Goal: Task Accomplishment & Management: Manage account settings

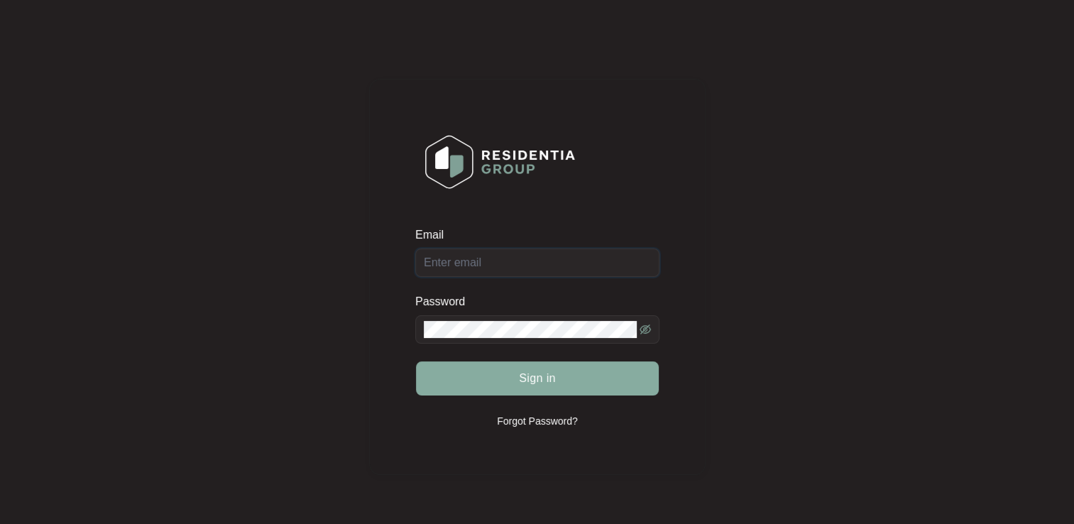
type input "[EMAIL_ADDRESS][DOMAIN_NAME]"
click at [601, 371] on button "Sign in" at bounding box center [537, 378] width 243 height 34
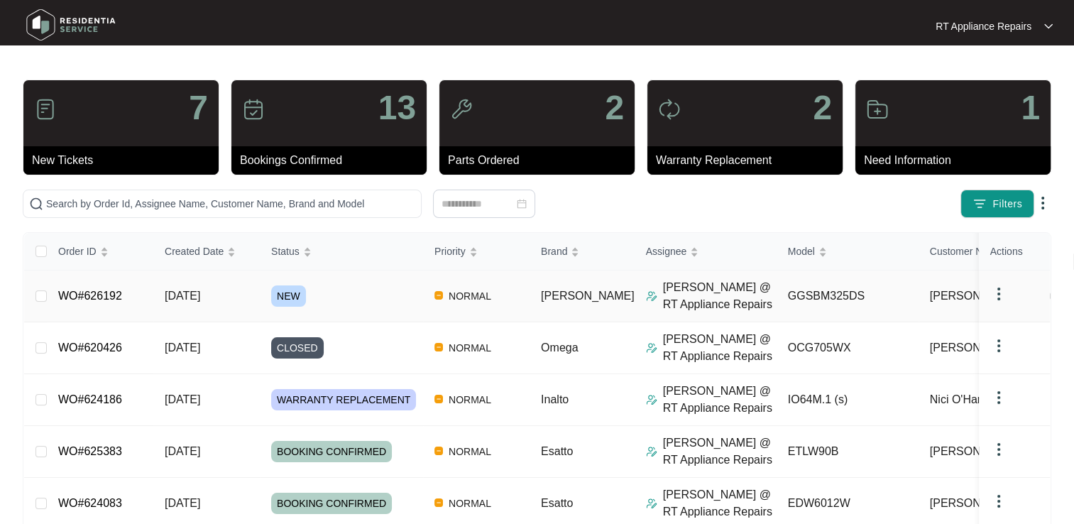
click at [82, 294] on link "WO#626192" at bounding box center [90, 296] width 64 height 12
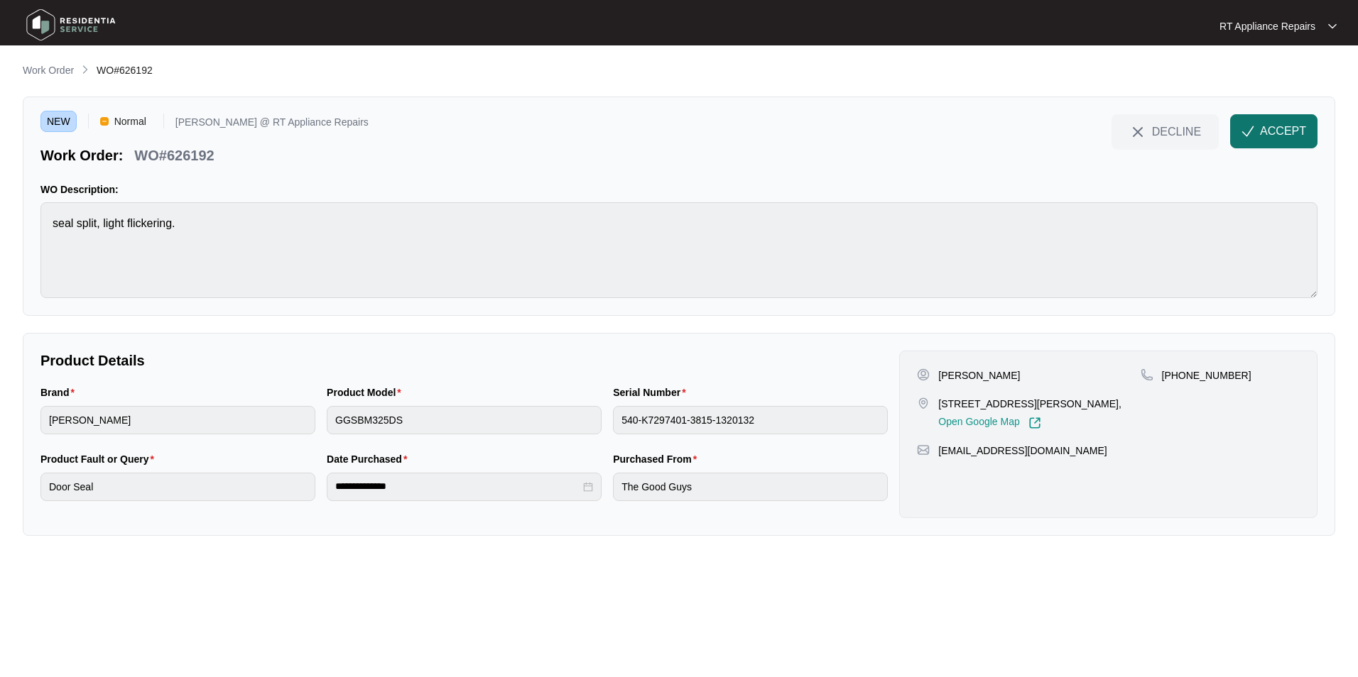
click at [1074, 129] on span "ACCEPT" at bounding box center [1283, 131] width 46 height 17
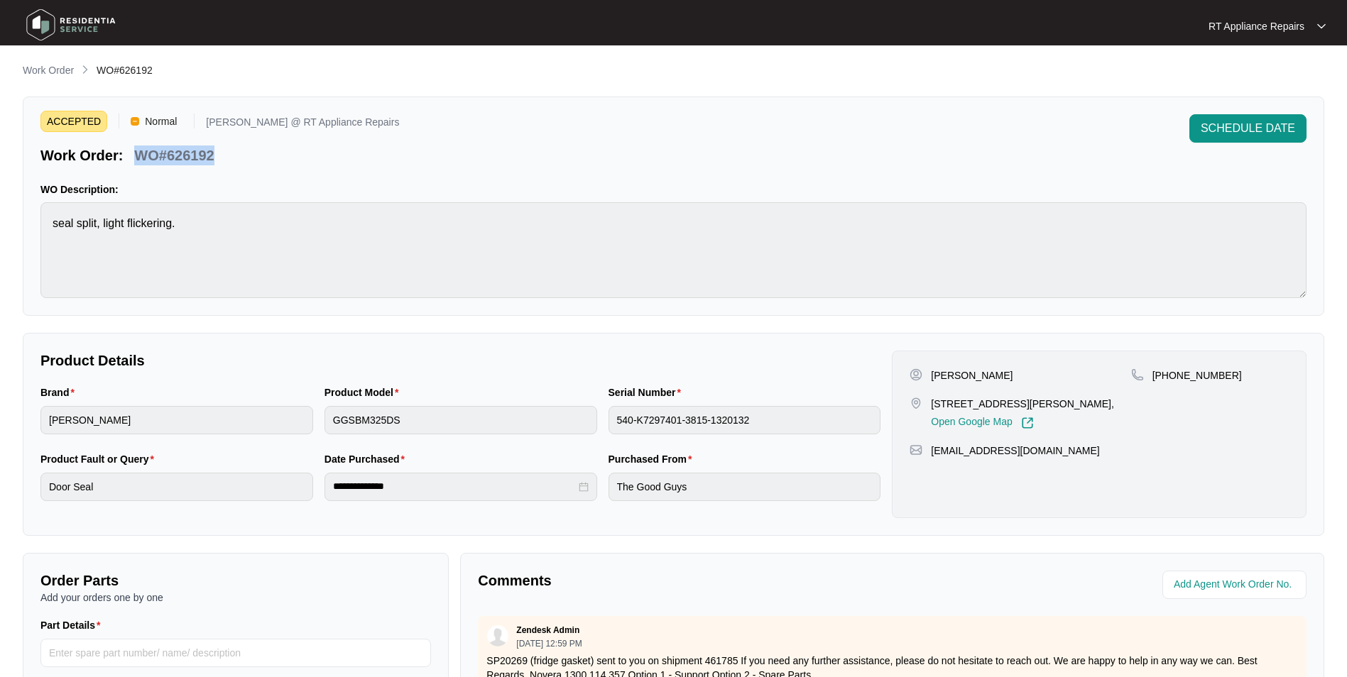
drag, startPoint x: 136, startPoint y: 156, endPoint x: 219, endPoint y: 161, distance: 82.5
click at [219, 161] on div "WO#626192" at bounding box center [174, 153] width 91 height 25
copy p "WO#626192"
click at [425, 174] on div "ACCEPTED Normal Ross @ RT Appliance Repairs Work Order: WO#626192 SCHEDULE DATE…" at bounding box center [674, 206] width 1302 height 219
drag, startPoint x: 933, startPoint y: 378, endPoint x: 1110, endPoint y: 440, distance: 187.3
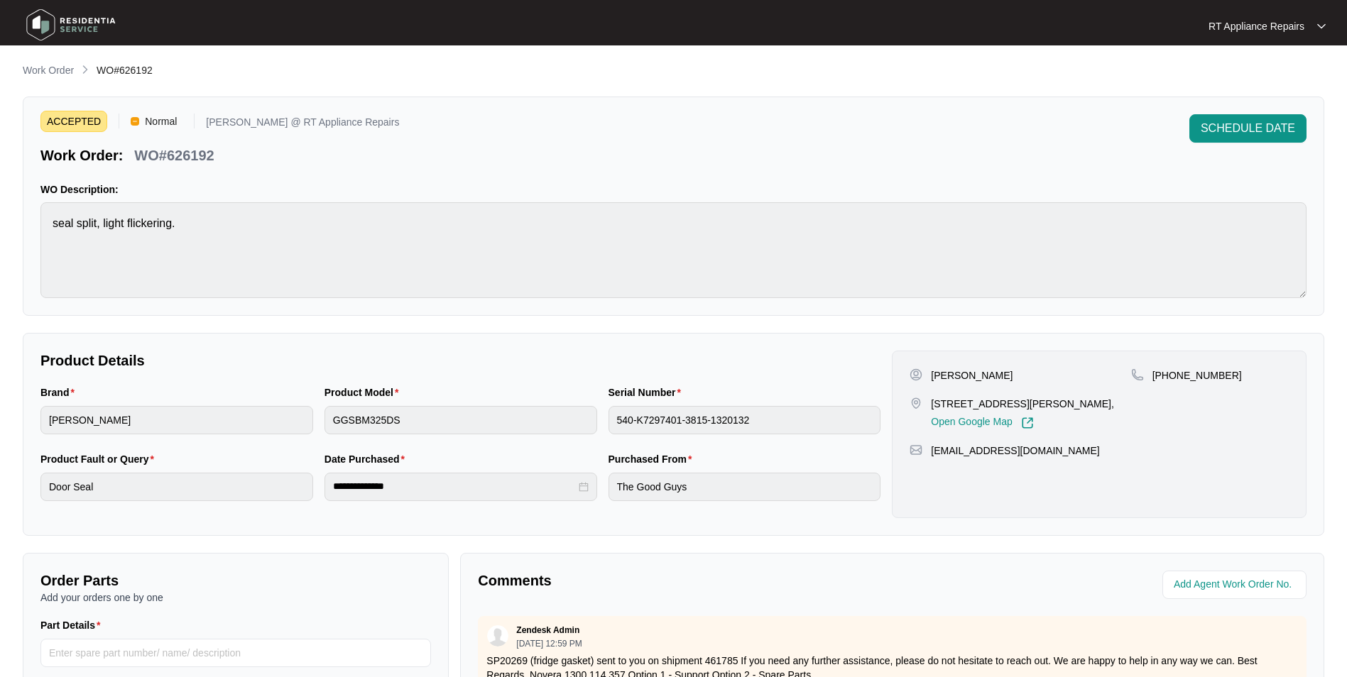
click at [1074, 440] on div "Dana Christensen 55 netherton st Nambour Qld 4560, Open Google Map +61435182444…" at bounding box center [1099, 435] width 415 height 168
copy div "Dana Christensen 55 netherton st Nambour Qld 4560, Open Google Map +61435182444…"
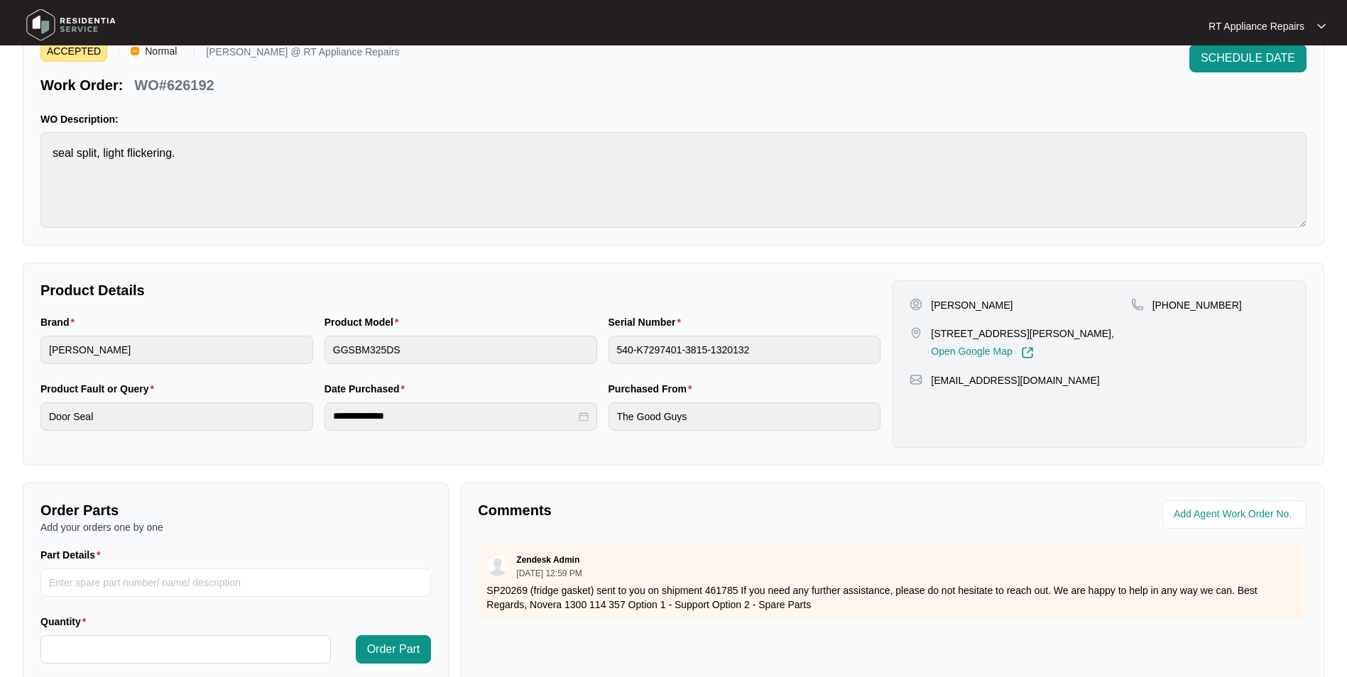
scroll to position [71, 0]
drag, startPoint x: 490, startPoint y: 589, endPoint x: 741, endPoint y: 593, distance: 250.7
click at [741, 523] on p "SP20269 (fridge gasket) sent to you on shipment 461785 If you need any further …" at bounding box center [892, 597] width 812 height 28
copy p "P20269 (fridge gasket) sent to you on shipment 461785"
click at [1074, 30] on img at bounding box center [1321, 26] width 9 height 7
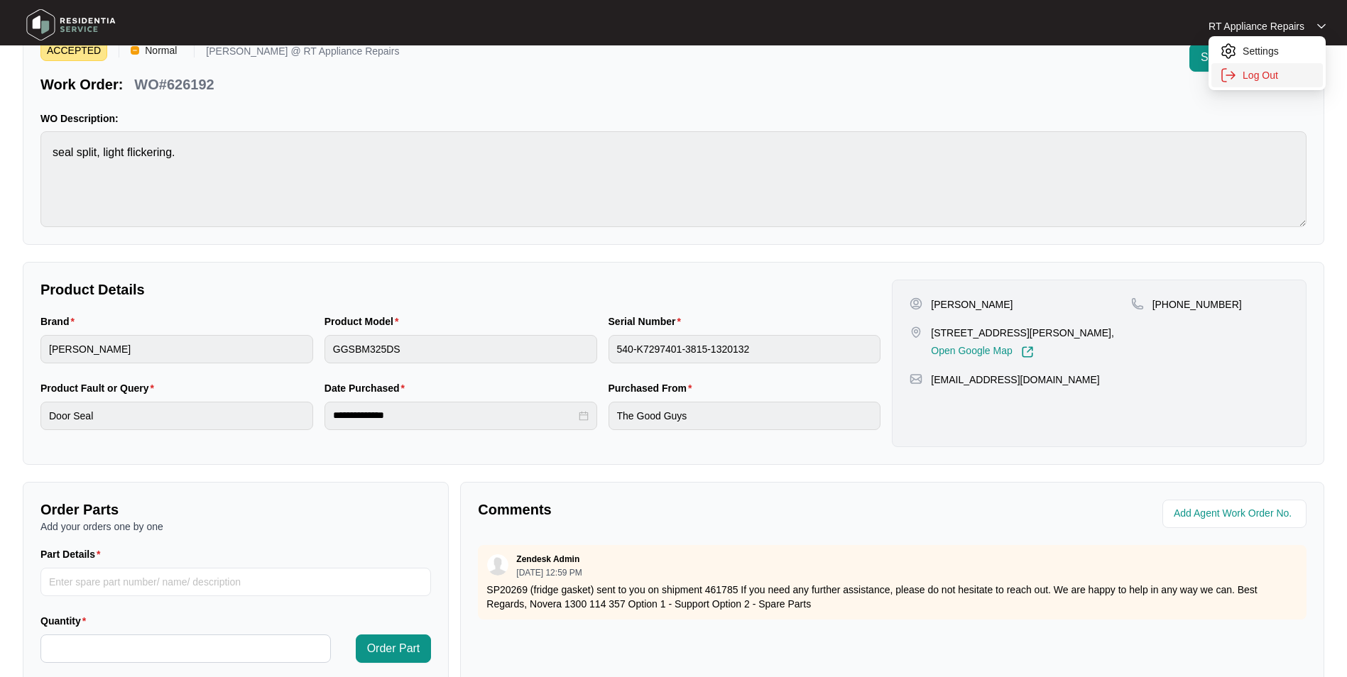
click at [1074, 79] on p "Log Out" at bounding box center [1279, 75] width 72 height 14
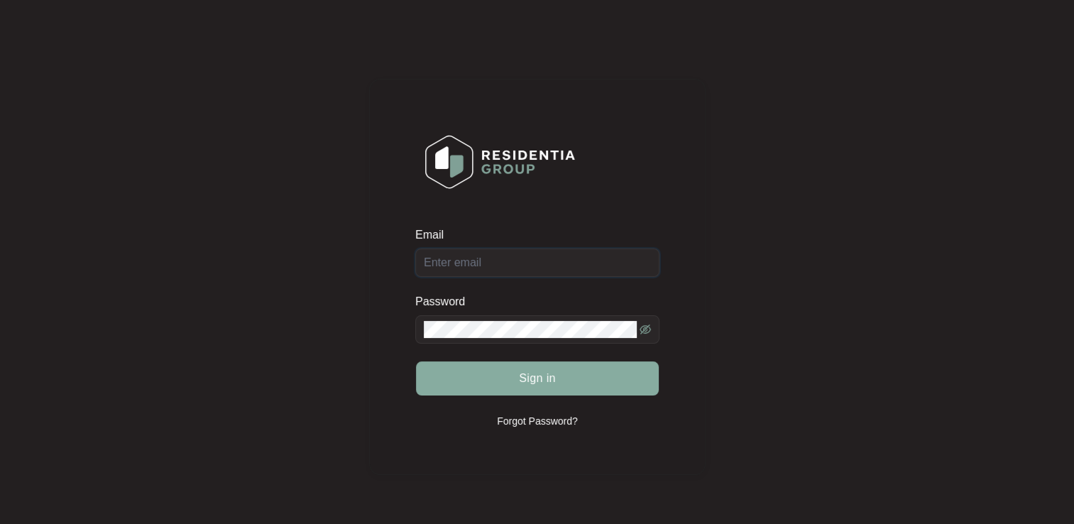
type input "[EMAIL_ADDRESS][DOMAIN_NAME]"
click at [510, 371] on button "Sign in" at bounding box center [537, 378] width 243 height 34
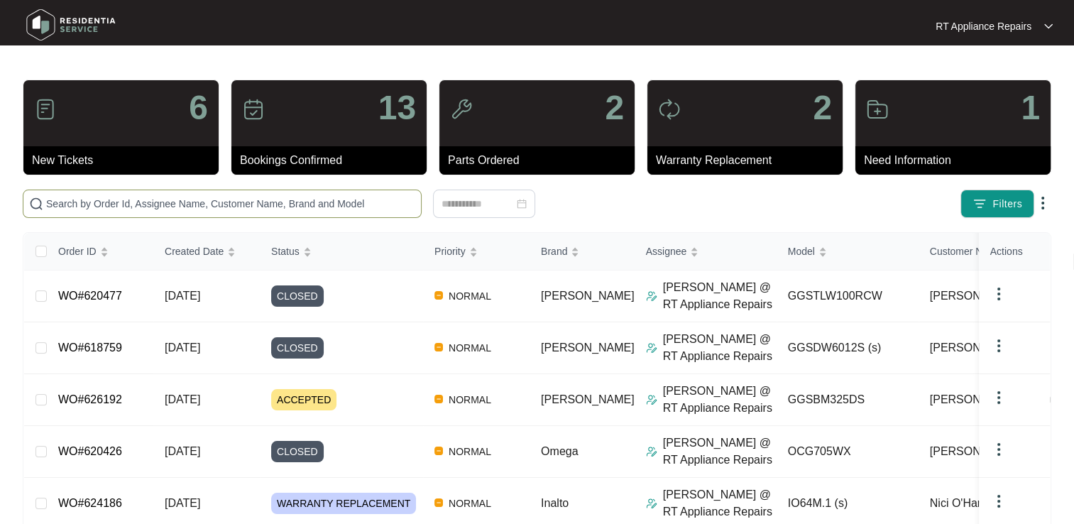
paste input "P20269 (fridge gasket) sent to you on shipment 461785"
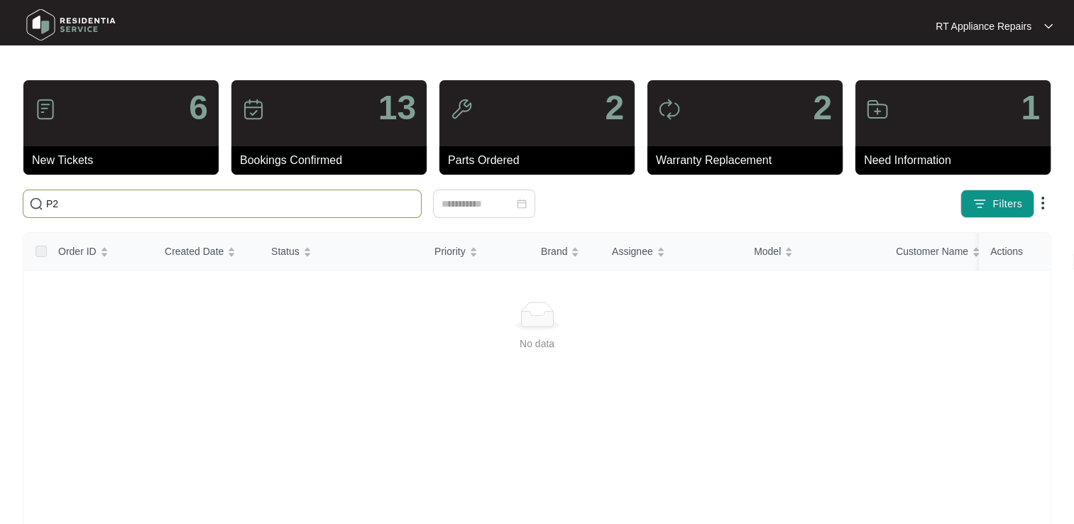
type input "P"
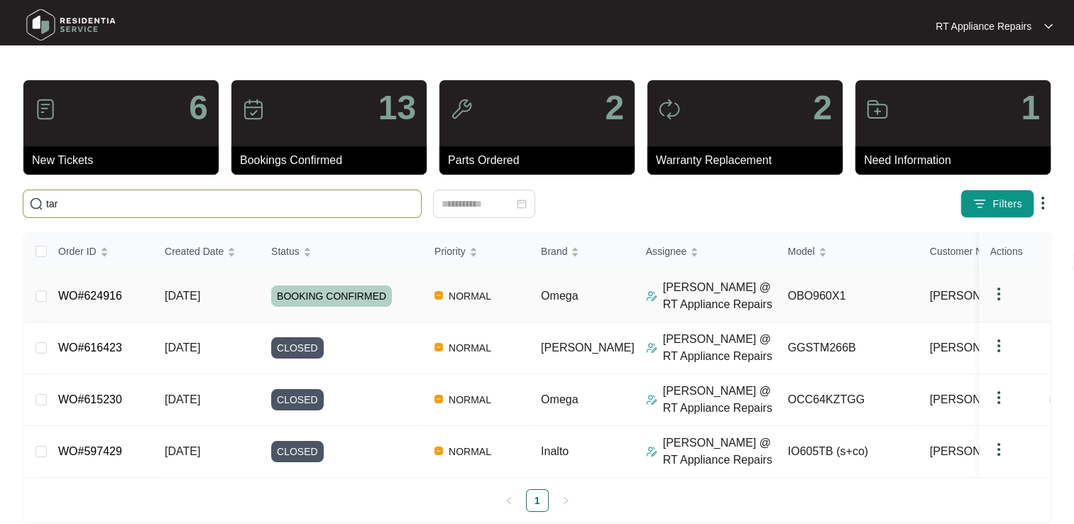
type input "tar"
click at [119, 302] on link "WO#624916" at bounding box center [90, 296] width 64 height 12
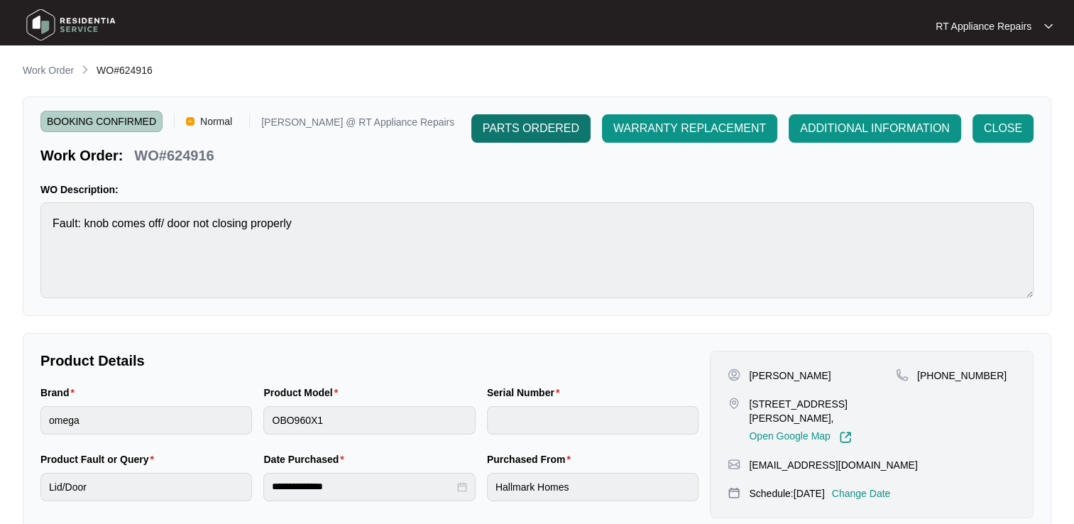
click at [538, 127] on span "PARTS ORDERED" at bounding box center [531, 128] width 97 height 17
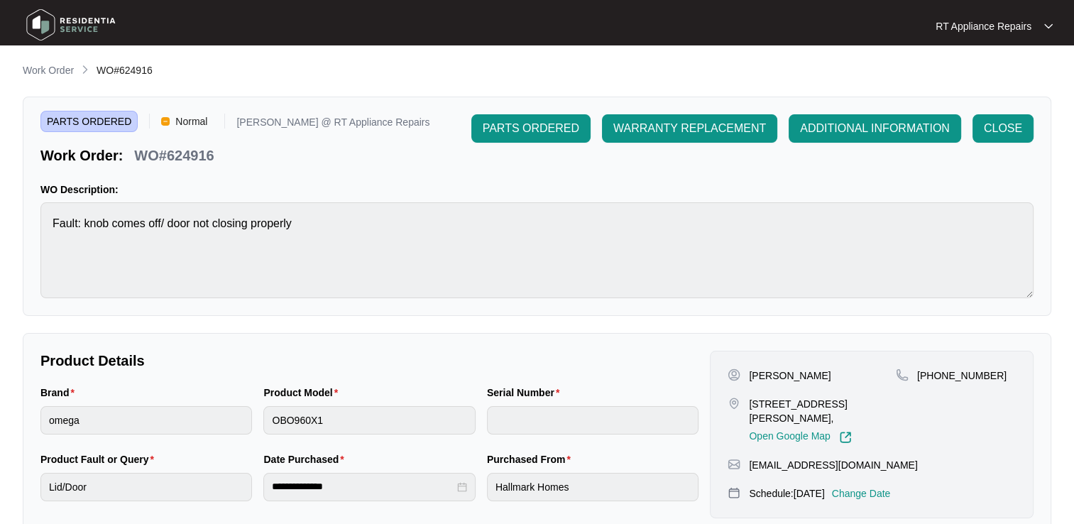
click at [1006, 26] on p "RT Appliance Repairs" at bounding box center [984, 26] width 96 height 14
click at [988, 75] on p "Log Out" at bounding box center [1006, 75] width 72 height 14
